Goal: Communication & Community: Participate in discussion

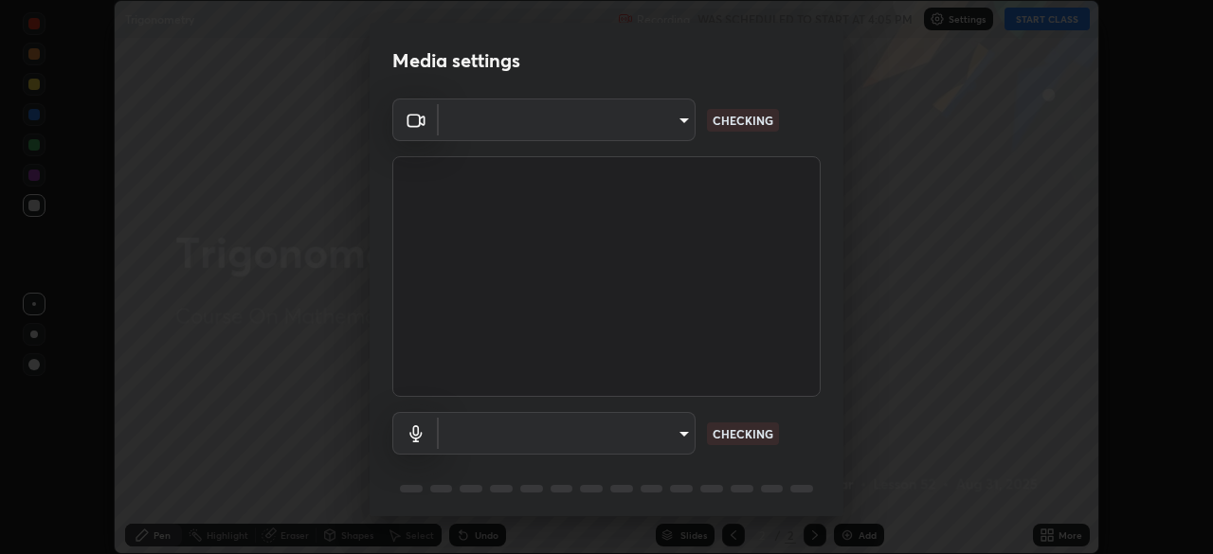
scroll to position [67, 0]
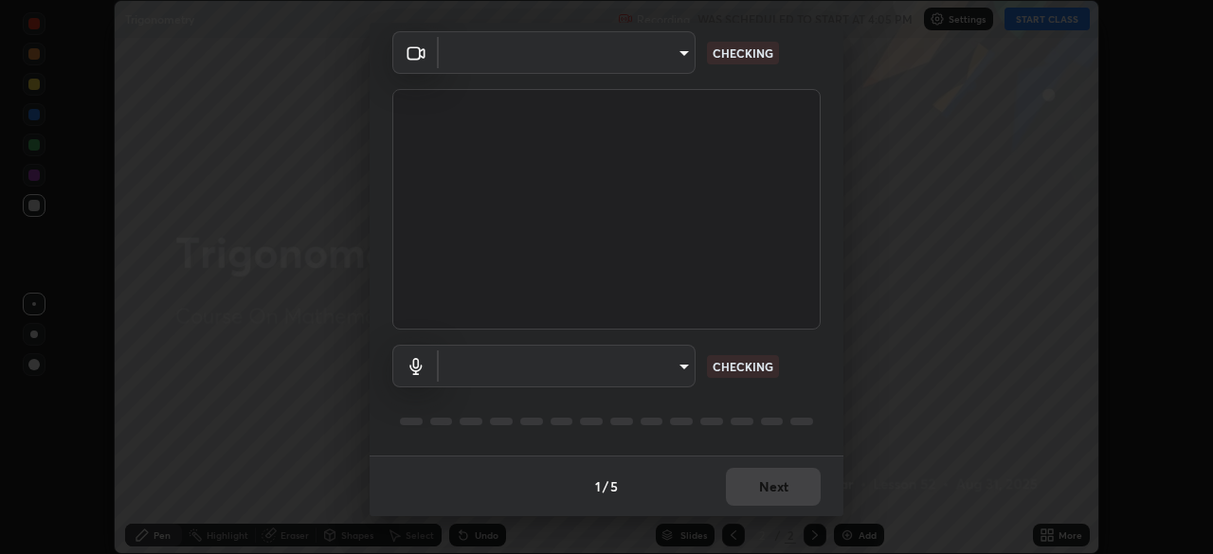
type input "5402053dac797fbd6203b9055fefd71c8703e877445e1219393e3e645ba4b0f2"
type input "communications"
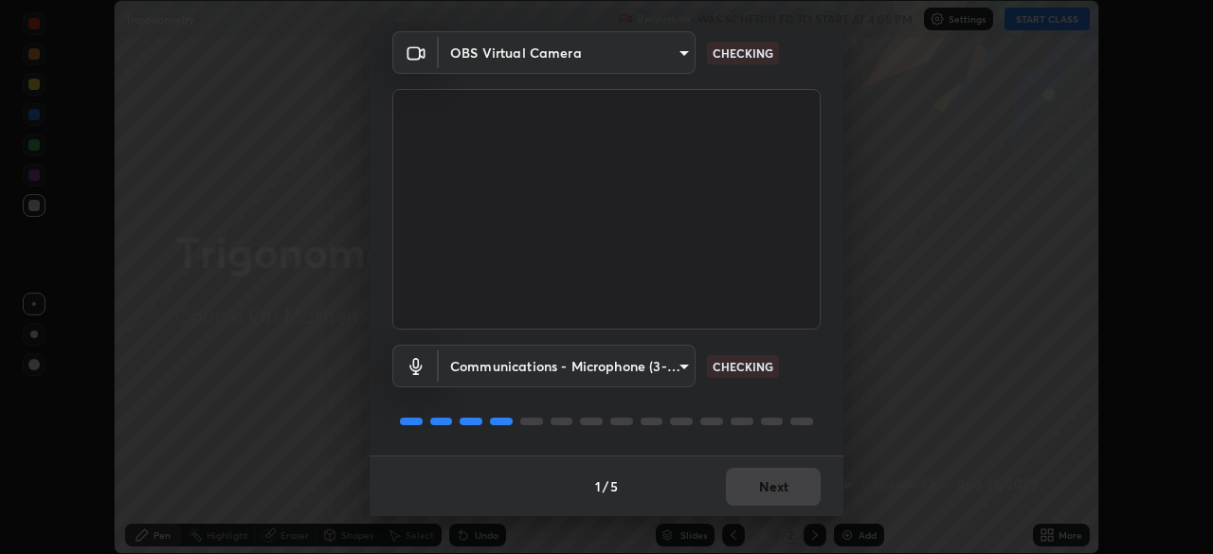
click at [765, 485] on div "1 / 5 Next" at bounding box center [607, 486] width 474 height 61
click at [763, 484] on div "1 / 5 Next" at bounding box center [607, 486] width 474 height 61
click at [768, 485] on div "1 / 5 Next" at bounding box center [607, 486] width 474 height 61
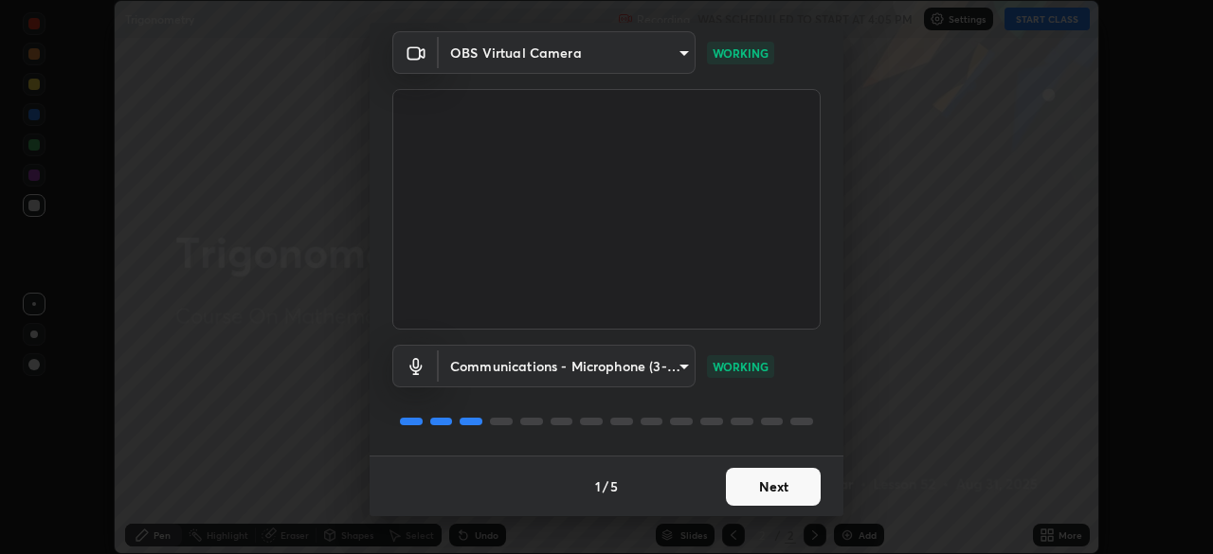
click at [767, 485] on button "Next" at bounding box center [773, 487] width 95 height 38
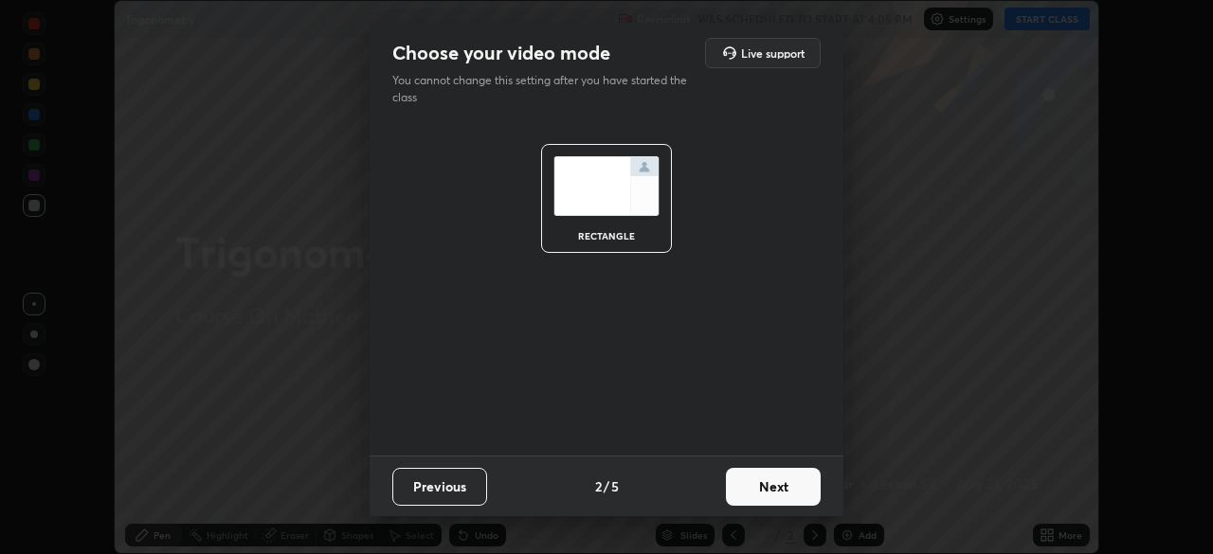
click at [767, 485] on button "Next" at bounding box center [773, 487] width 95 height 38
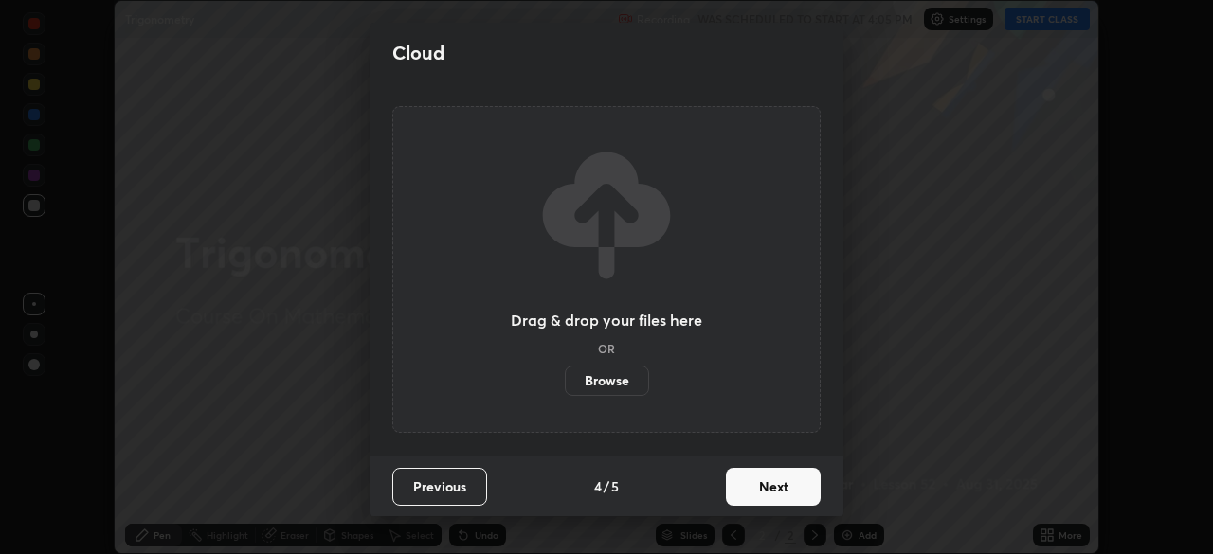
click at [768, 487] on button "Next" at bounding box center [773, 487] width 95 height 38
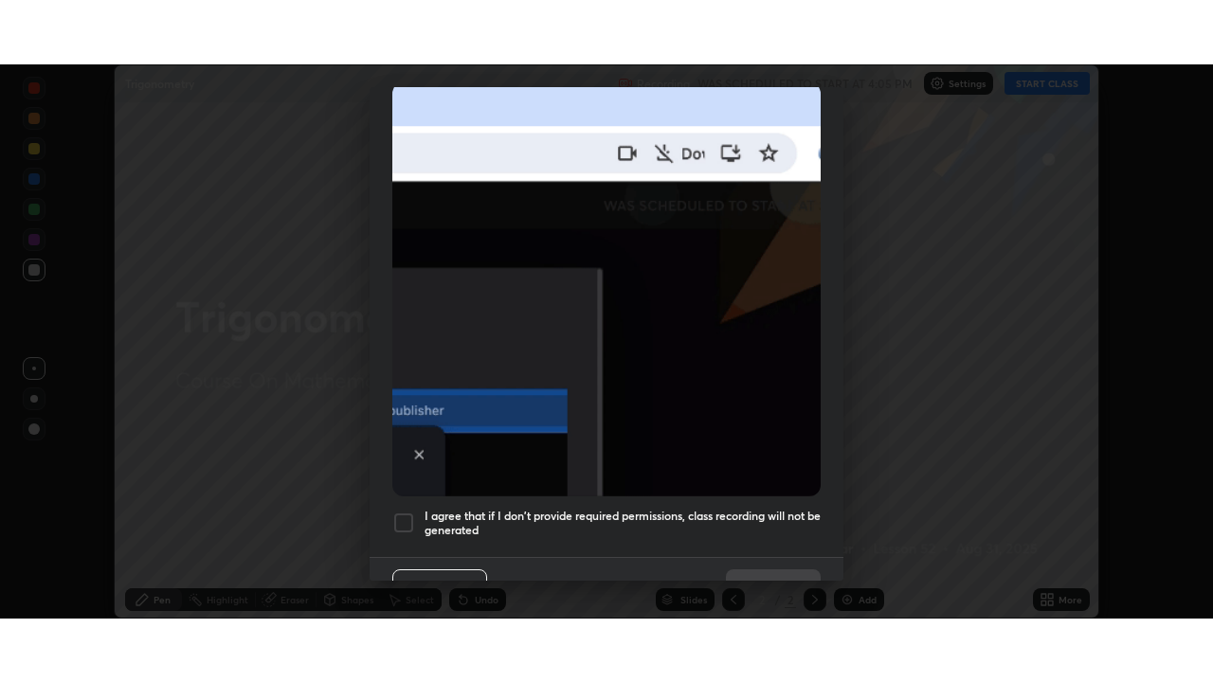
scroll to position [454, 0]
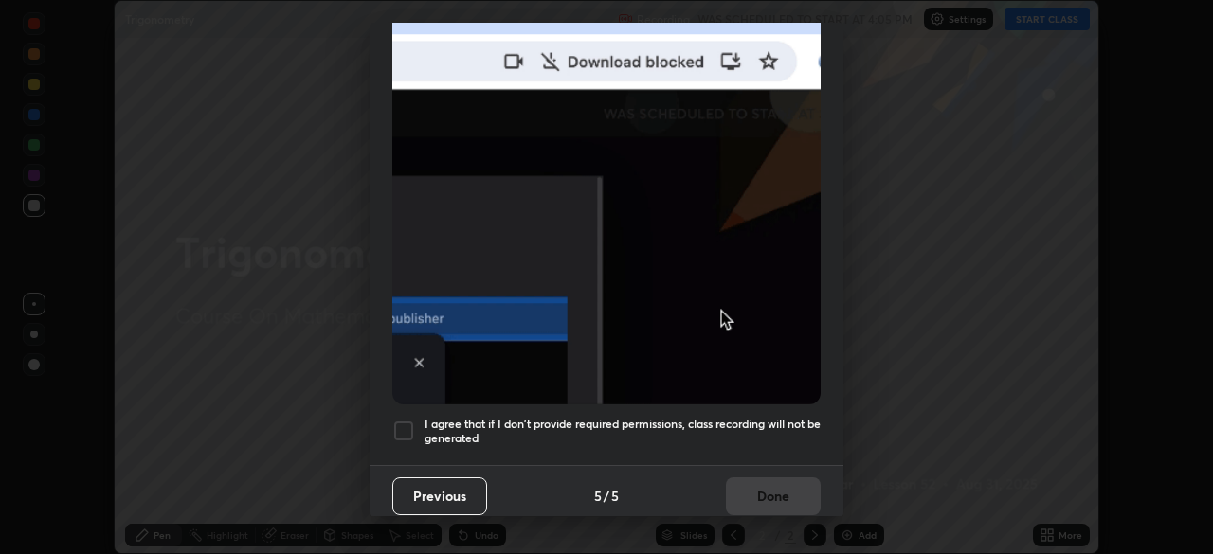
click at [404, 426] on div at bounding box center [403, 431] width 23 height 23
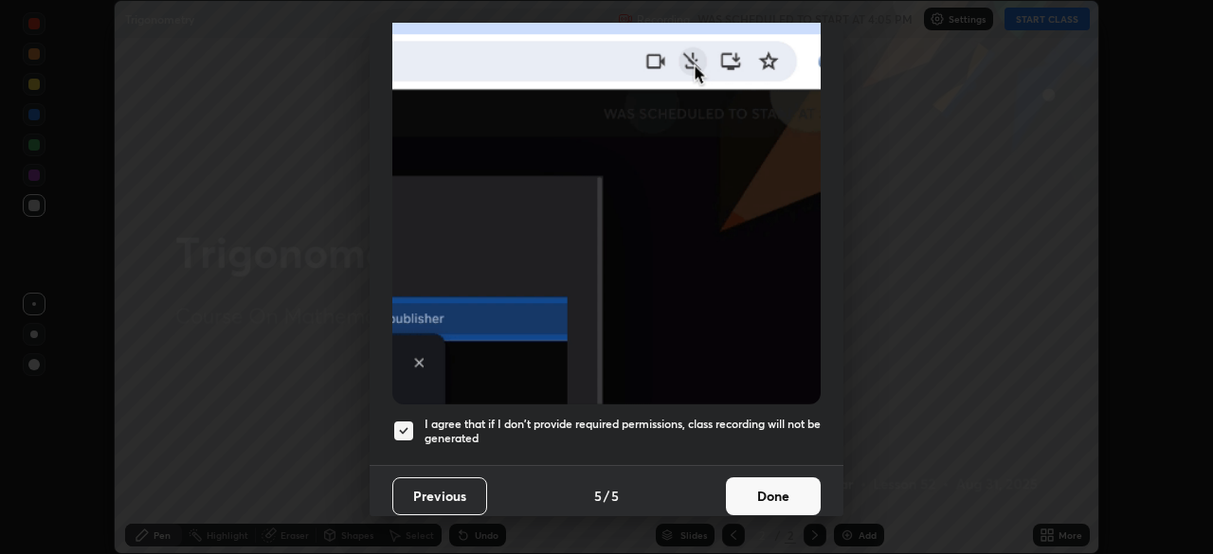
click at [767, 490] on button "Done" at bounding box center [773, 497] width 95 height 38
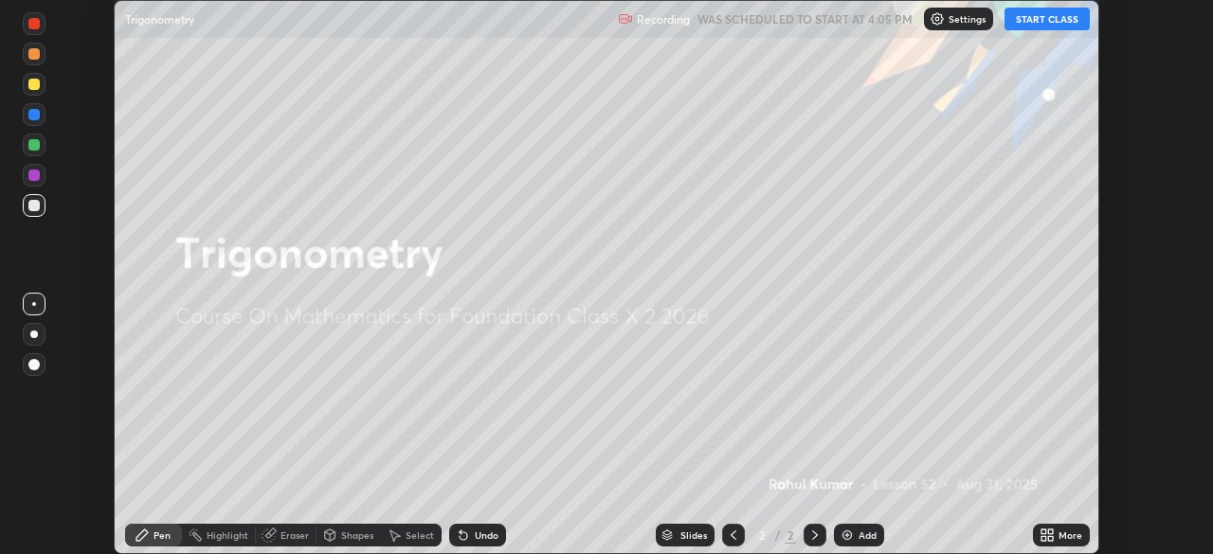
click at [1045, 19] on button "START CLASS" at bounding box center [1047, 19] width 85 height 23
click at [1051, 532] on icon at bounding box center [1050, 532] width 5 height 5
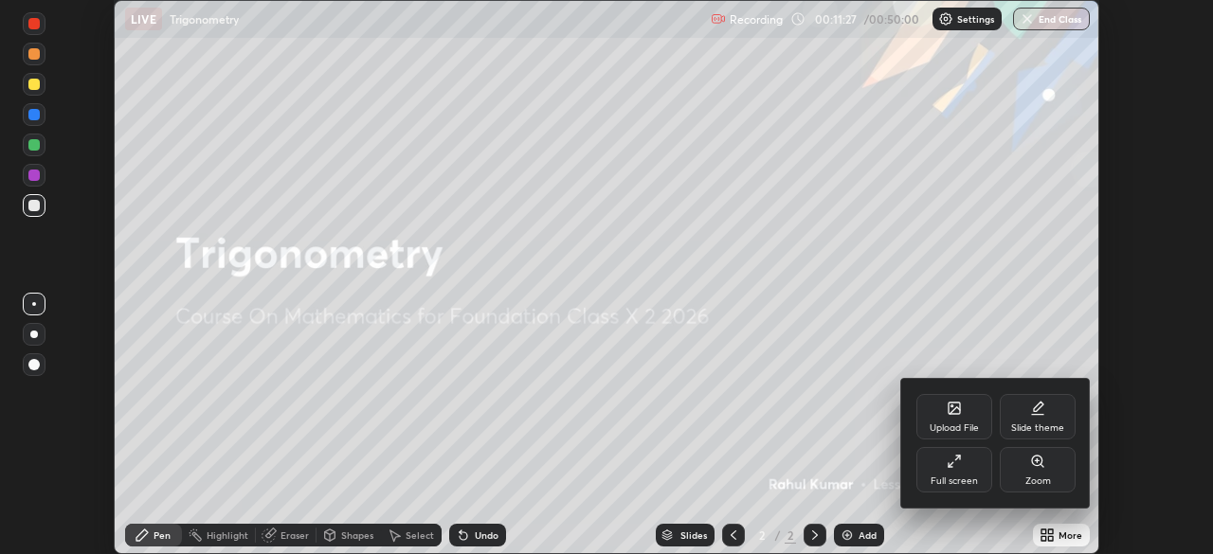
click at [957, 472] on div "Full screen" at bounding box center [954, 469] width 76 height 45
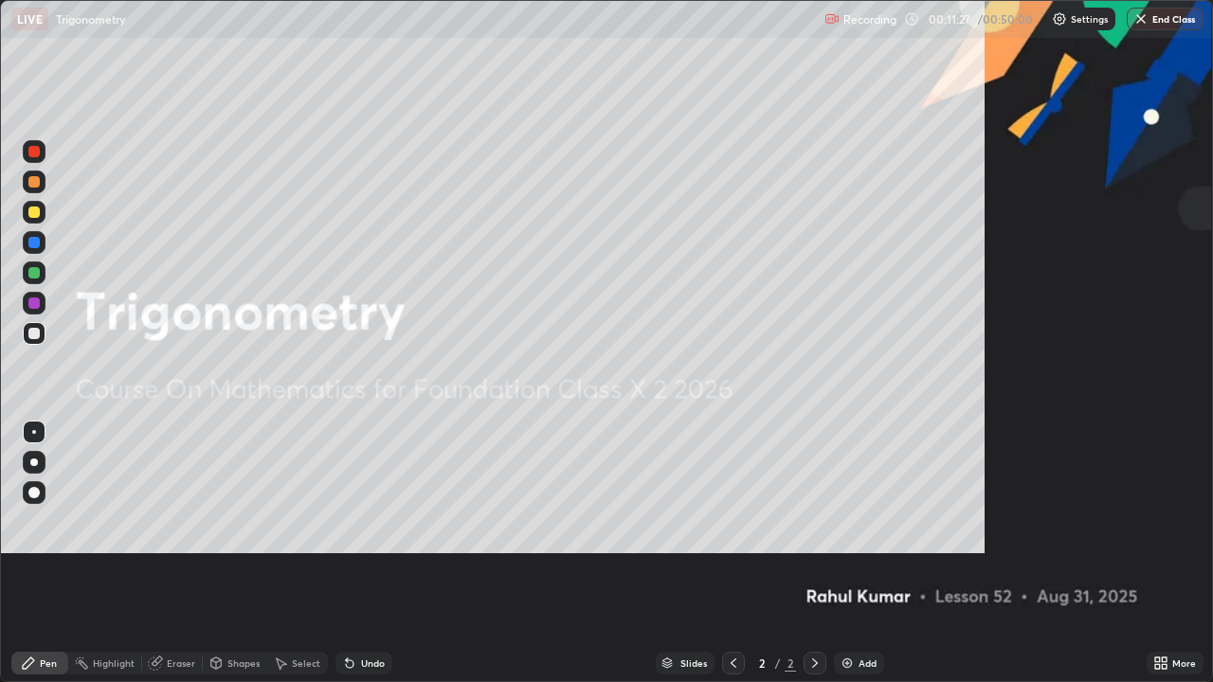
scroll to position [682, 1213]
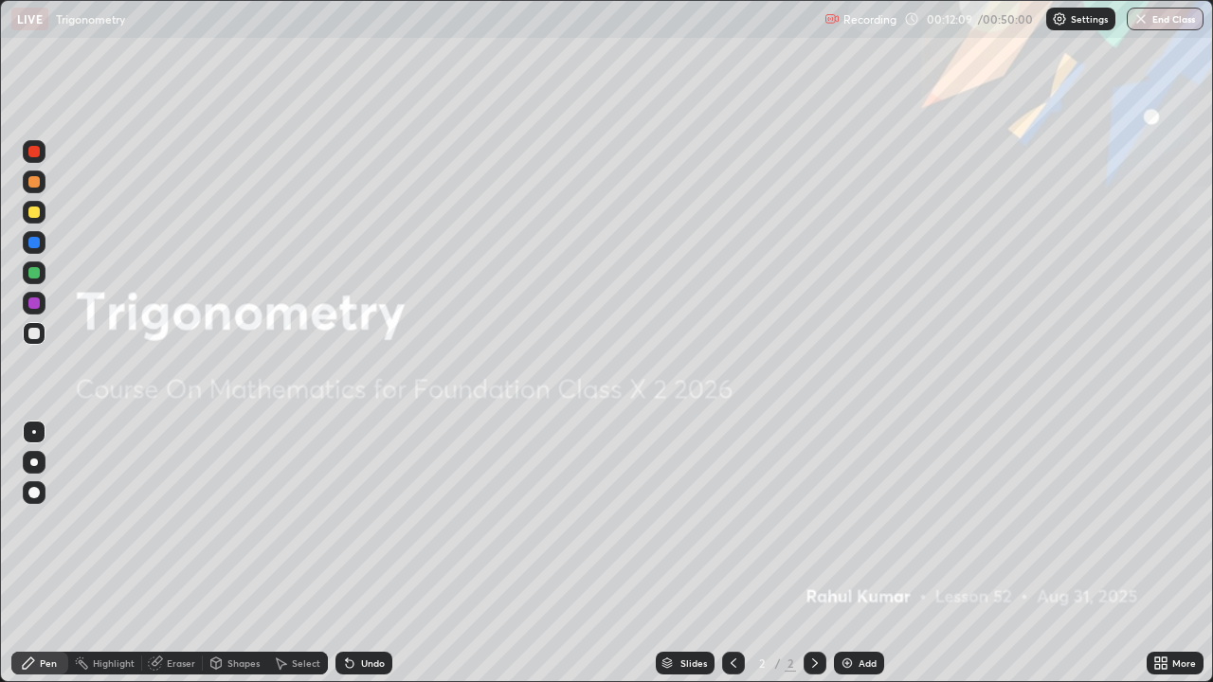
click at [848, 553] on img at bounding box center [847, 663] width 15 height 15
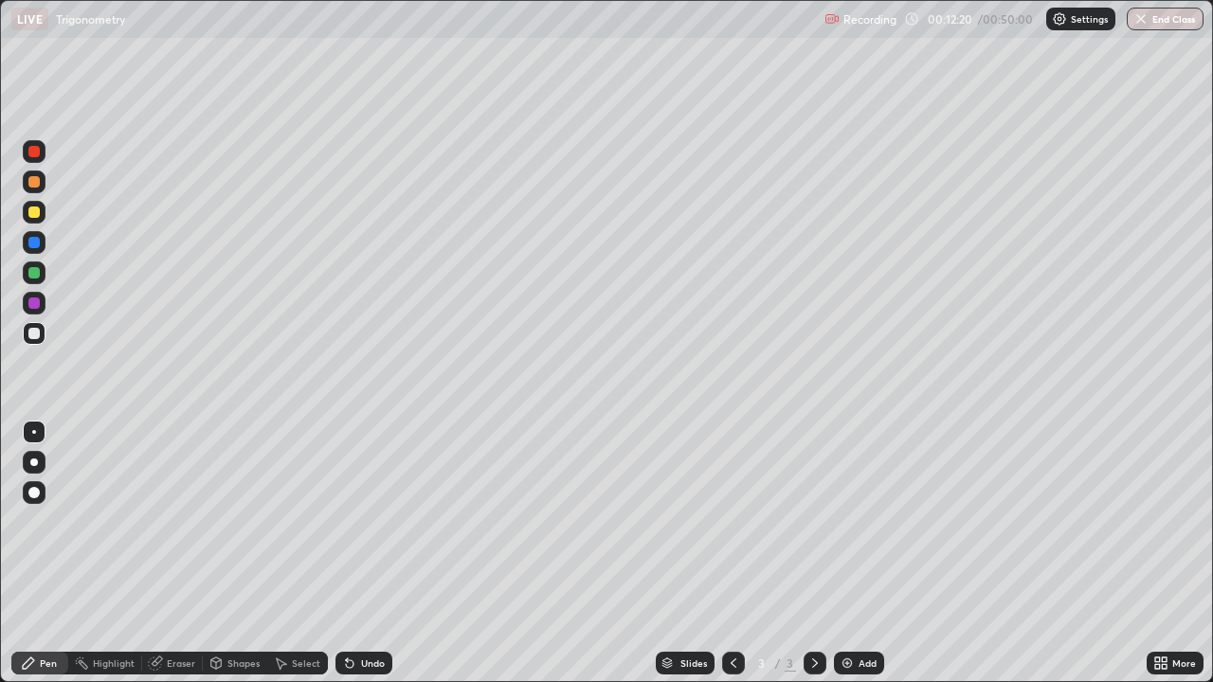
click at [32, 209] on div at bounding box center [33, 212] width 11 height 11
click at [31, 553] on div at bounding box center [34, 530] width 30 height 227
click at [35, 338] on div at bounding box center [33, 333] width 11 height 11
click at [361, 553] on div "Undo" at bounding box center [373, 663] width 24 height 9
click at [35, 222] on div at bounding box center [34, 212] width 23 height 23
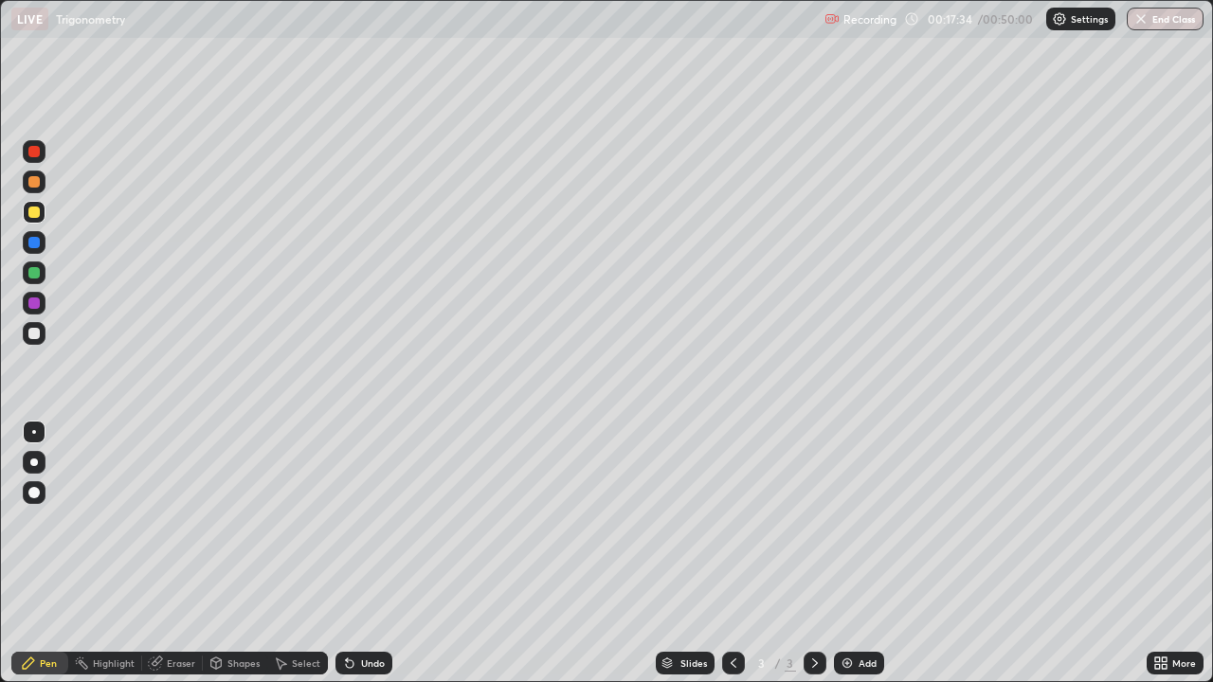
click at [34, 335] on div at bounding box center [33, 333] width 11 height 11
click at [853, 553] on div "Add" at bounding box center [859, 663] width 50 height 23
click at [37, 210] on div at bounding box center [33, 212] width 11 height 11
click at [36, 338] on div at bounding box center [33, 333] width 11 height 11
click at [355, 553] on div "Undo" at bounding box center [363, 663] width 57 height 23
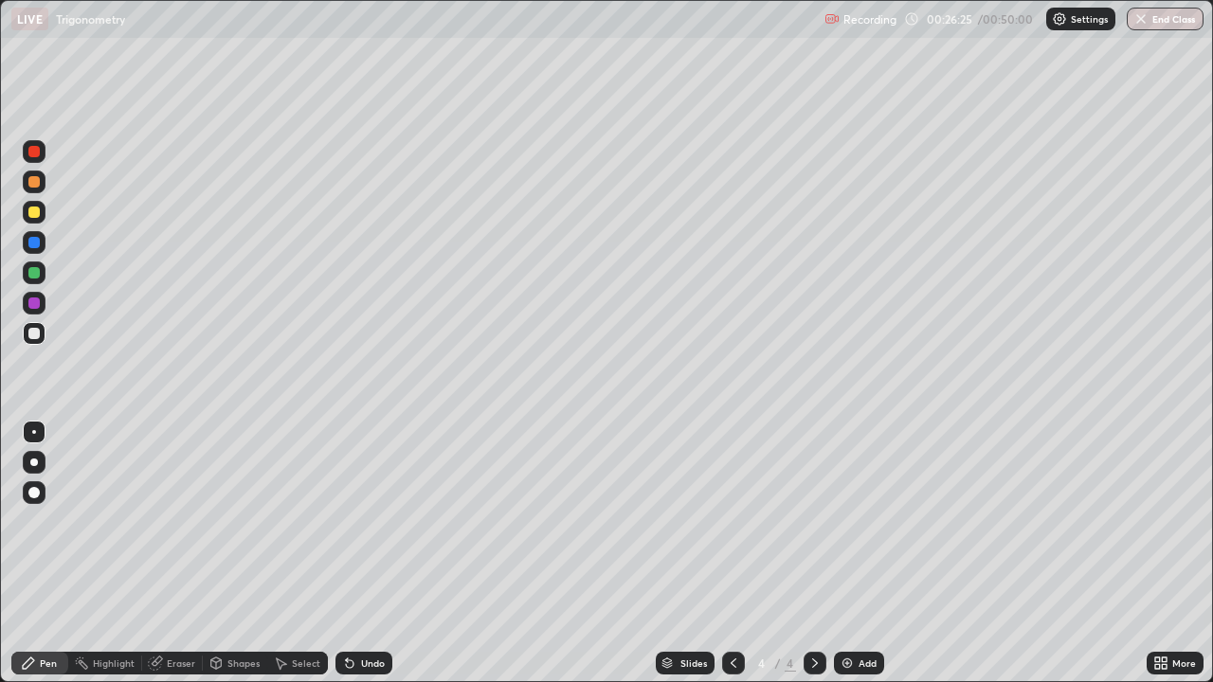
click at [347, 553] on icon at bounding box center [350, 665] width 8 height 8
click at [844, 553] on img at bounding box center [847, 663] width 15 height 15
click at [32, 213] on div at bounding box center [33, 212] width 11 height 11
click at [30, 338] on div at bounding box center [33, 333] width 11 height 11
click at [295, 553] on div "Select" at bounding box center [297, 663] width 61 height 23
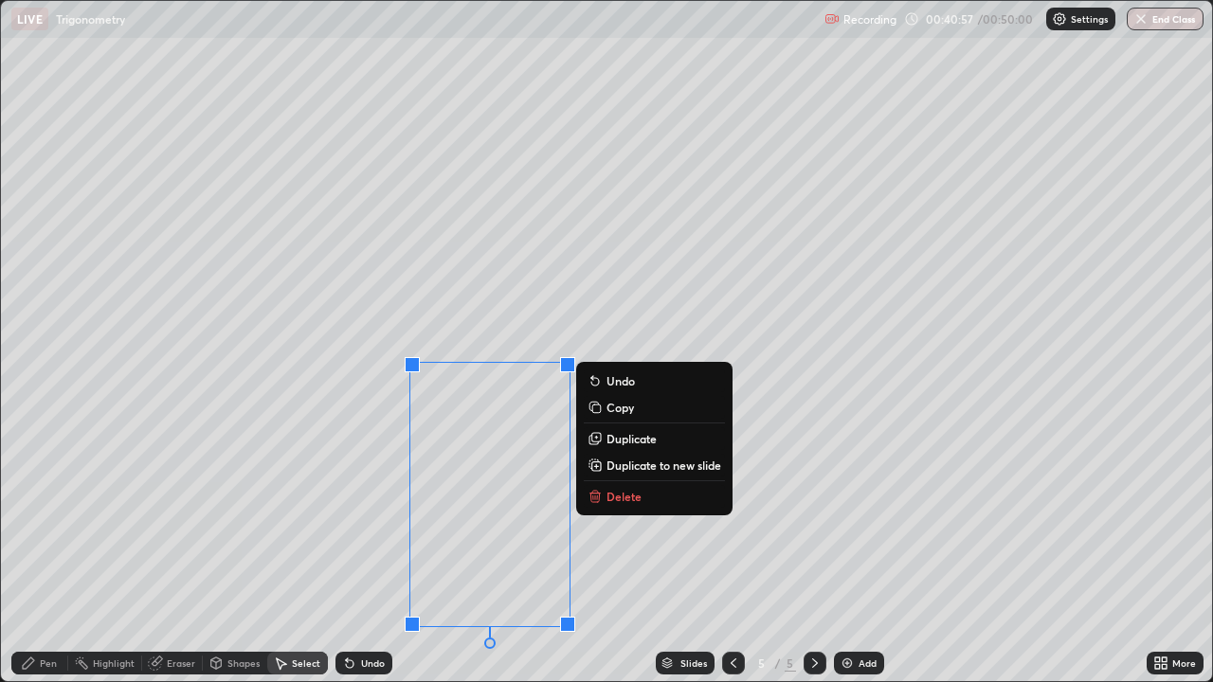
click at [619, 505] on button "Delete" at bounding box center [654, 496] width 141 height 23
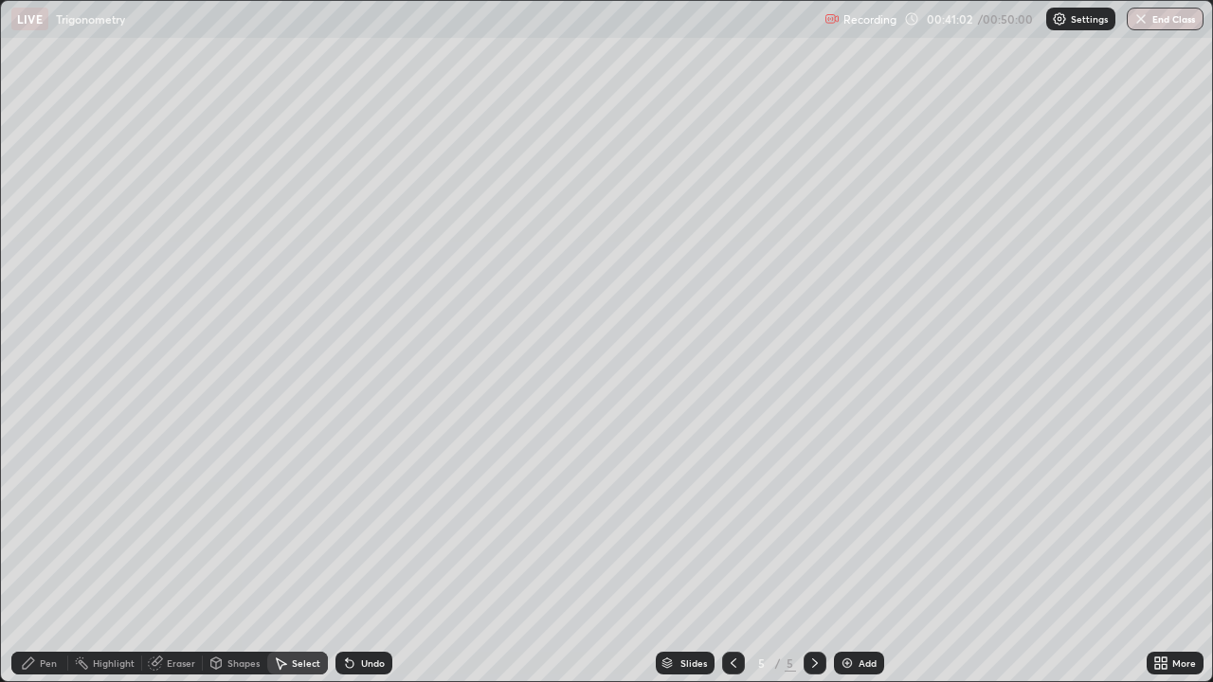
click at [41, 553] on div "Pen" at bounding box center [48, 663] width 17 height 9
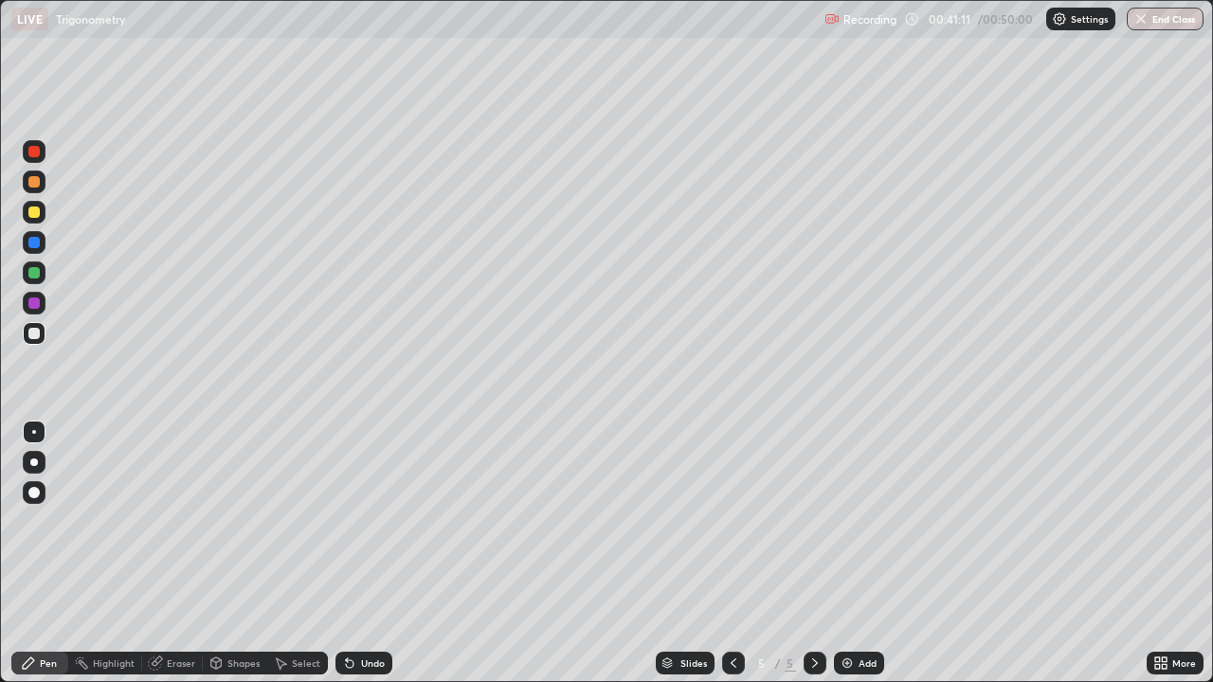
click at [353, 553] on div "Undo" at bounding box center [363, 663] width 57 height 23
click at [978, 553] on div "Slides 5 / 5 Add" at bounding box center [769, 663] width 754 height 38
click at [1066, 553] on div "Slides 5 / 5 Add" at bounding box center [769, 663] width 754 height 38
click at [1079, 553] on div "Slides 5 / 5 Add" at bounding box center [769, 663] width 754 height 38
click at [1068, 553] on div "Slides 5 / 5 Add" at bounding box center [769, 663] width 754 height 38
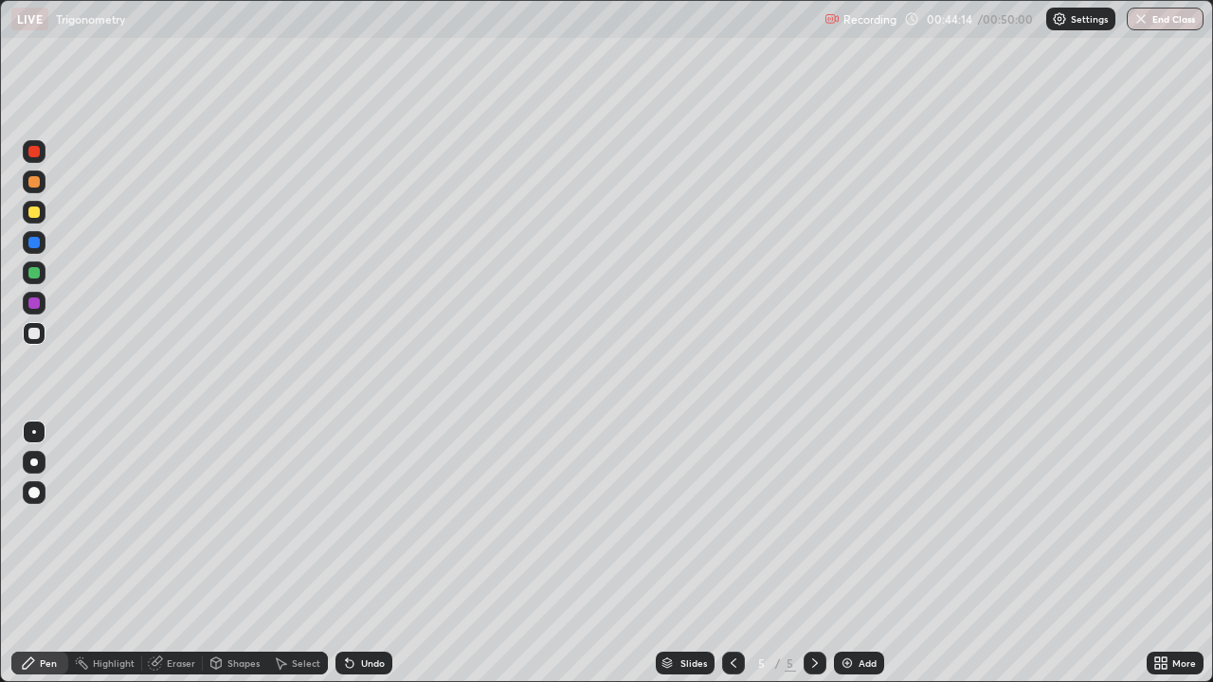
click at [362, 553] on div "Undo" at bounding box center [363, 663] width 57 height 23
click at [368, 553] on div "Undo" at bounding box center [373, 663] width 24 height 9
click at [367, 553] on div "Undo" at bounding box center [373, 663] width 24 height 9
click at [371, 553] on div "Undo" at bounding box center [373, 663] width 24 height 9
click at [373, 553] on div "Undo" at bounding box center [373, 663] width 24 height 9
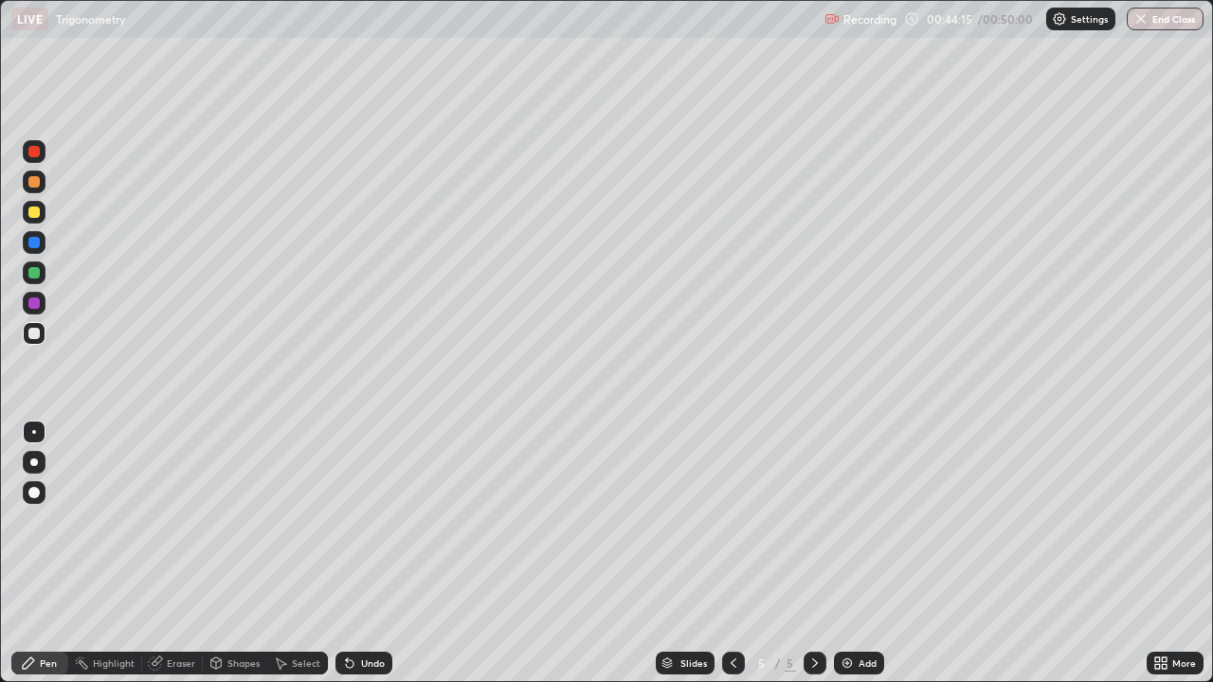
click at [371, 553] on div "Undo" at bounding box center [373, 663] width 24 height 9
click at [353, 553] on icon at bounding box center [349, 663] width 15 height 15
click at [1050, 553] on div "Slides 5 / 5 Add" at bounding box center [769, 663] width 754 height 38
click at [1068, 553] on div "Slides 5 / 5 Add" at bounding box center [769, 663] width 754 height 38
click at [1145, 19] on img "button" at bounding box center [1141, 18] width 15 height 15
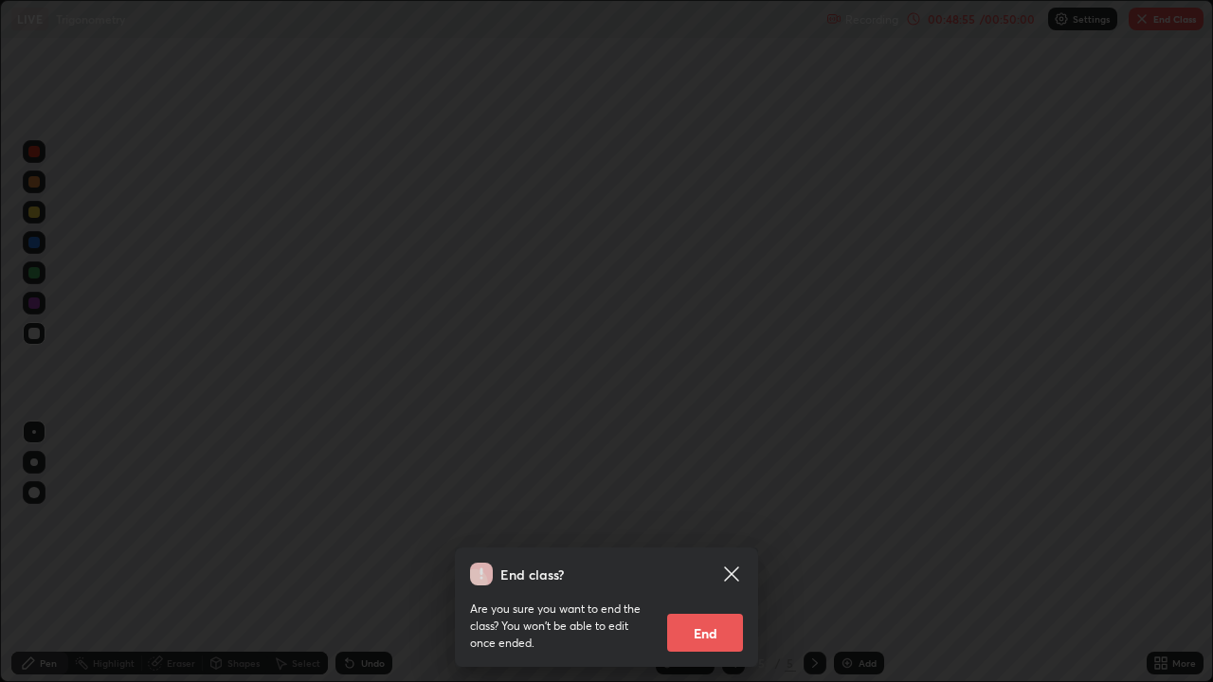
click at [705, 553] on button "End" at bounding box center [705, 633] width 76 height 38
